Goal: Task Accomplishment & Management: Use online tool/utility

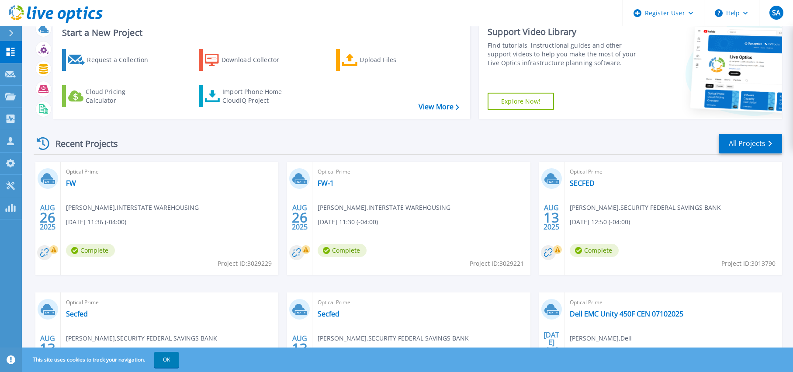
scroll to position [44, 0]
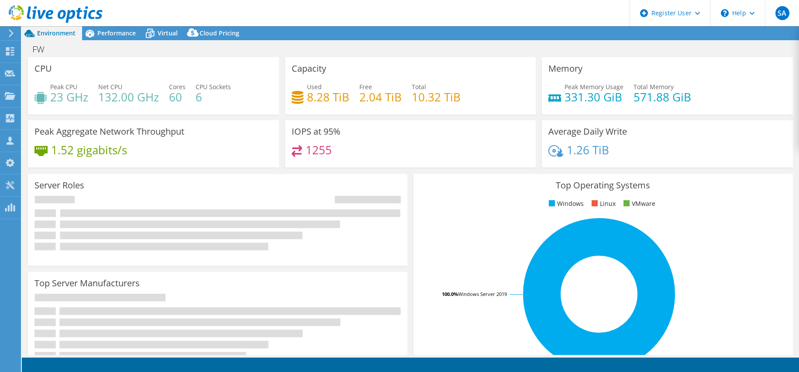
select select "USD"
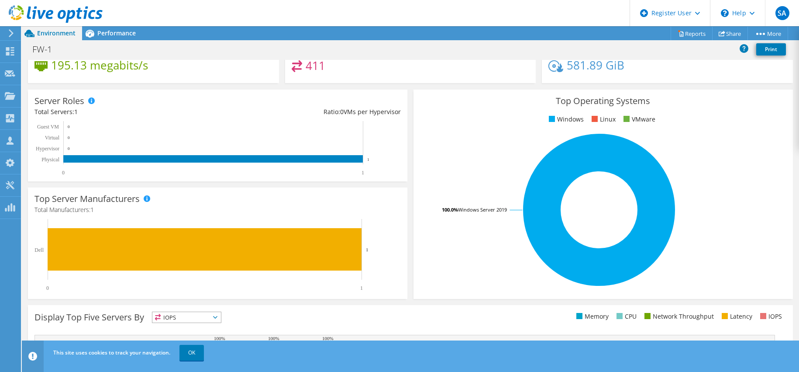
click at [465, 144] on rect at bounding box center [599, 209] width 358 height 153
